Goal: Check status: Check status

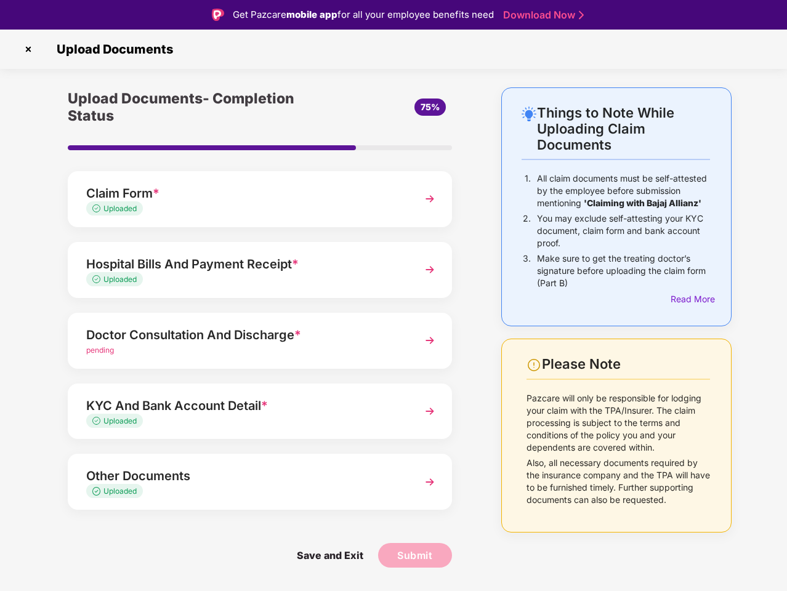
click at [28, 49] on img at bounding box center [28, 49] width 20 height 20
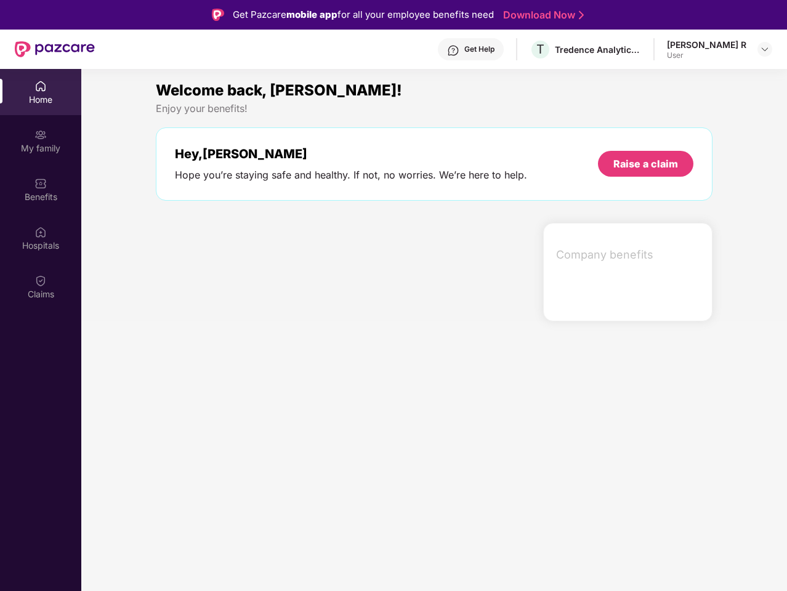
click at [260, 199] on div "Hey, [PERSON_NAME] Hope you’re staying safe and healthy. If not, no worries. We…" at bounding box center [434, 163] width 556 height 73
click at [260, 270] on div at bounding box center [344, 272] width 387 height 98
click at [260, 340] on section "Welcome back, [PERSON_NAME]! Enjoy your benefits! Hey, [PERSON_NAME] Hope you’r…" at bounding box center [433, 364] width 705 height 591
click at [260, 411] on section "Welcome back, [PERSON_NAME]! Enjoy your benefits! Hey, [PERSON_NAME] Hope you’r…" at bounding box center [433, 364] width 705 height 591
click at [260, 481] on section "Welcome back, [PERSON_NAME]! Enjoy your benefits! Hey, [PERSON_NAME] Hope you’r…" at bounding box center [433, 364] width 705 height 591
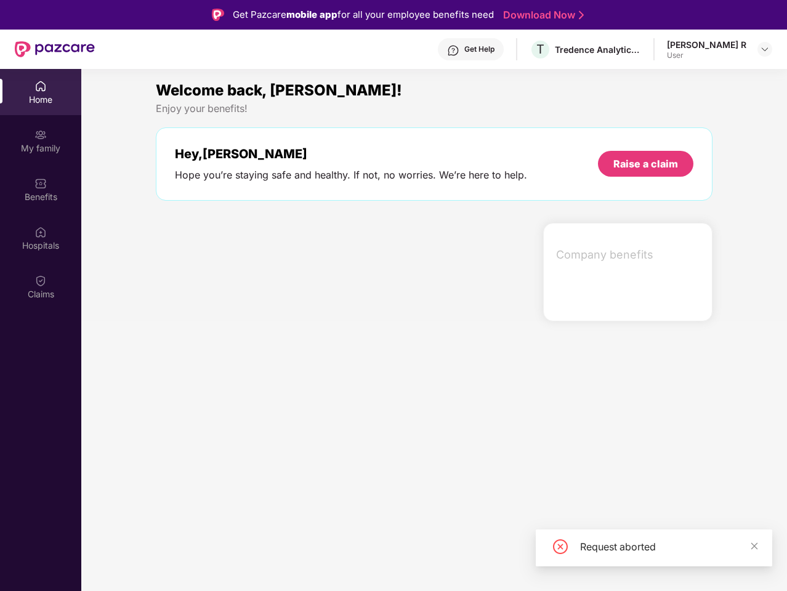
click at [329, 555] on section "Welcome back, [PERSON_NAME]! Enjoy your benefits! Hey, [PERSON_NAME] Hope you’r…" at bounding box center [433, 364] width 705 height 591
click at [415, 555] on section "Welcome back, [PERSON_NAME]! Enjoy your benefits! Hey, [PERSON_NAME] Hope you’r…" at bounding box center [433, 364] width 705 height 591
